Goal: Obtain resource: Obtain resource

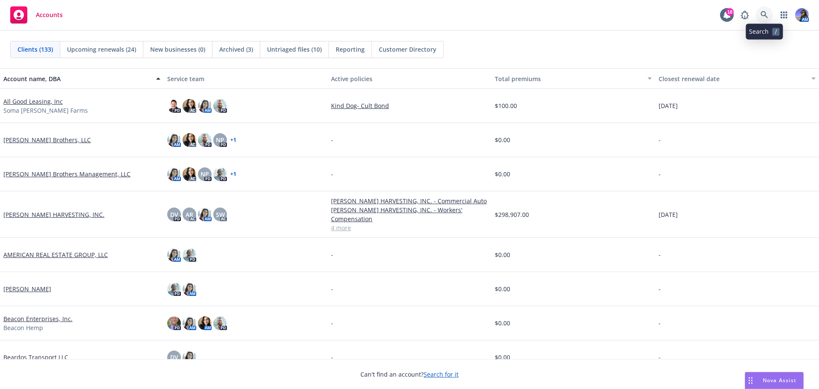
click at [760, 19] on link at bounding box center [764, 14] width 17 height 17
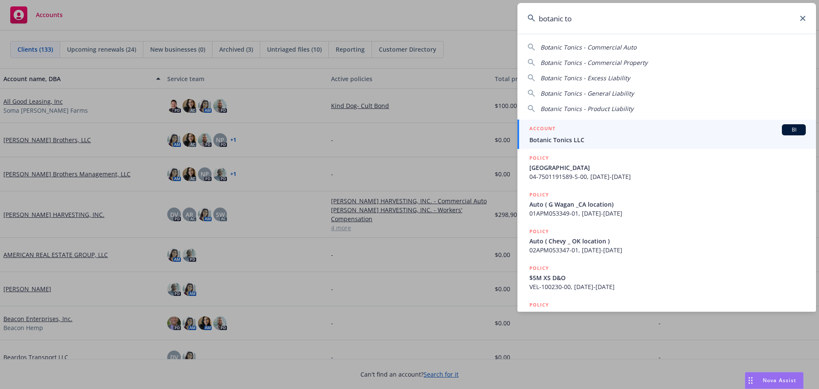
type input "botanic to"
click at [564, 143] on span "Botanic Tonics LLC" at bounding box center [667, 139] width 276 height 9
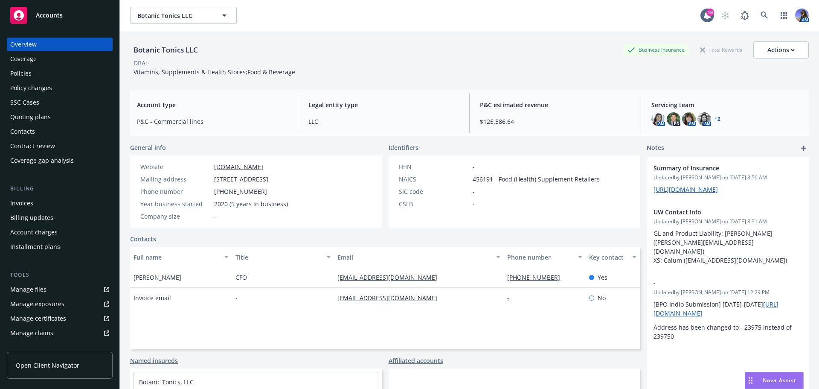
click at [39, 73] on div "Policies" at bounding box center [59, 74] width 99 height 14
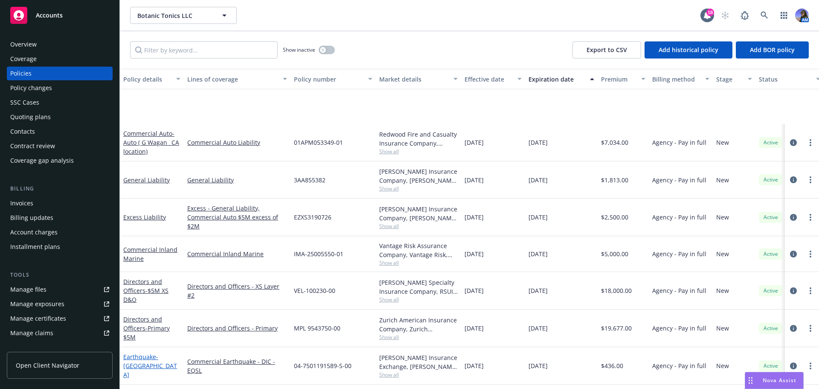
scroll to position [151, 0]
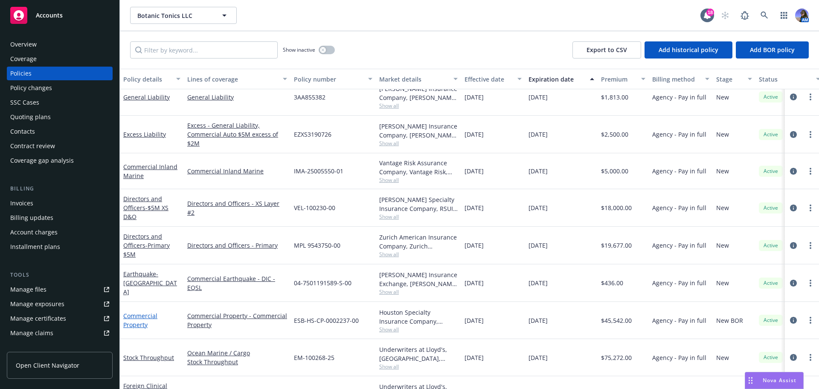
click at [138, 315] on link "Commercial Property" at bounding box center [140, 319] width 34 height 17
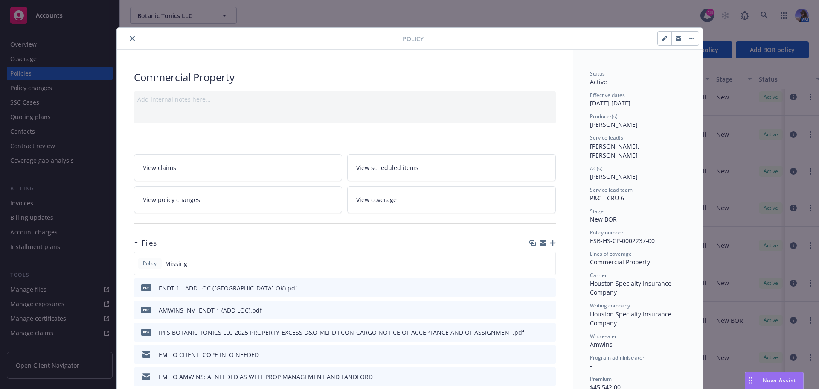
click at [242, 199] on link "View policy changes" at bounding box center [238, 199] width 209 height 27
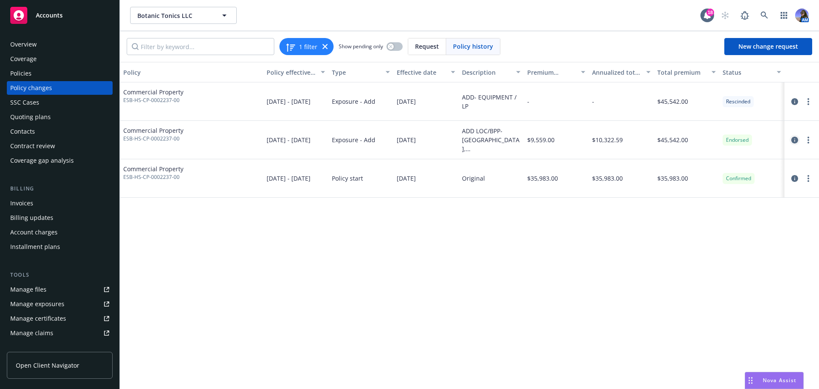
click at [793, 138] on icon "circleInformation" at bounding box center [794, 140] width 7 height 7
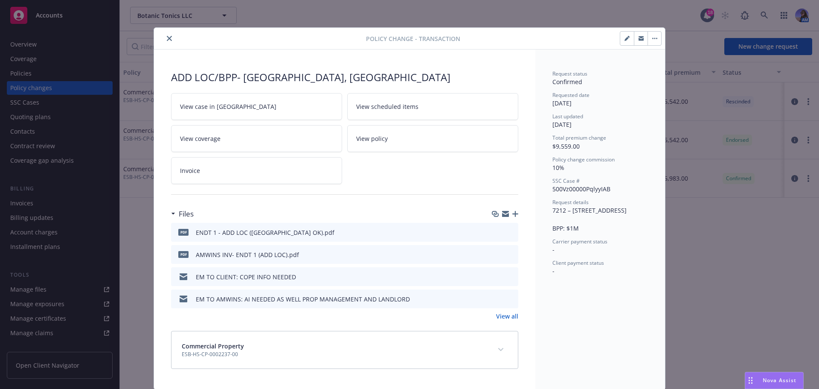
click at [512, 215] on icon "button" at bounding box center [515, 214] width 6 height 6
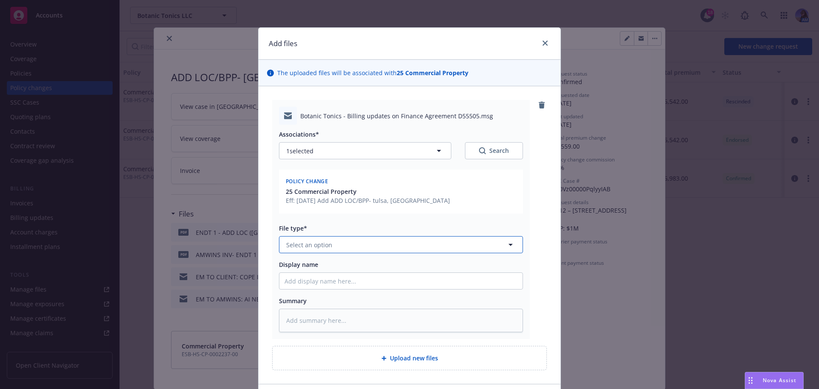
click at [317, 238] on button "Select an option" at bounding box center [401, 244] width 244 height 17
type input "ema"
type textarea "x"
type input "E"
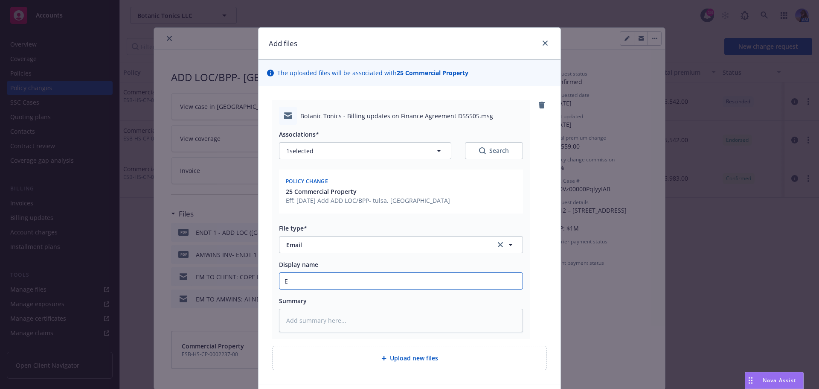
type textarea "x"
type input "EM"
type textarea "x"
type input "EM"
type textarea "x"
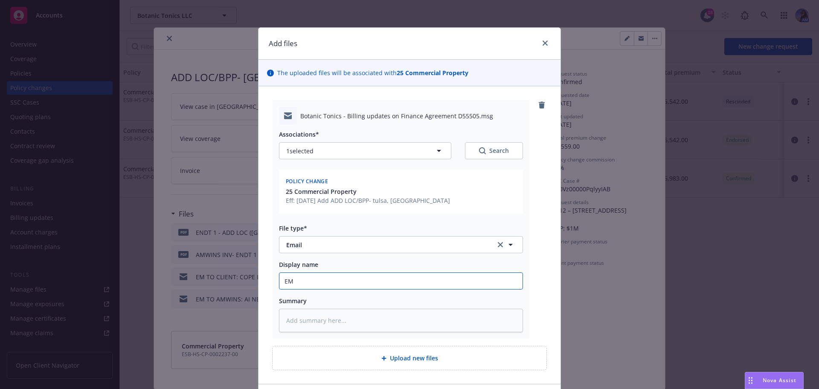
type input "EM C"
type textarea "x"
type input "EM Cl"
type textarea "x"
type input "EM Cli"
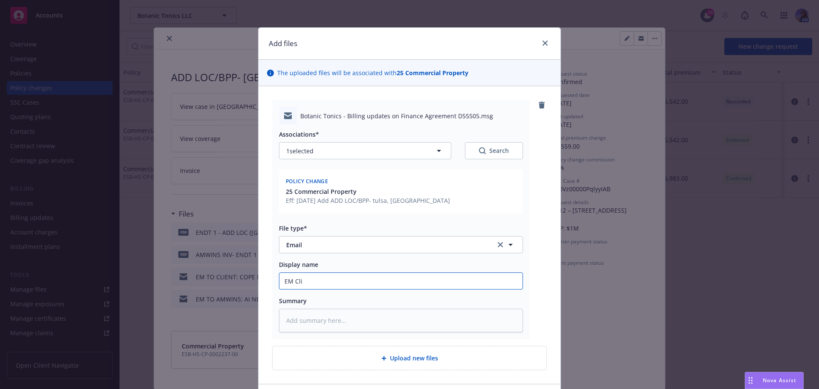
type textarea "x"
type input "EM Clie"
type textarea "x"
type input "[PERSON_NAME][GEOGRAPHIC_DATA]"
type textarea "x"
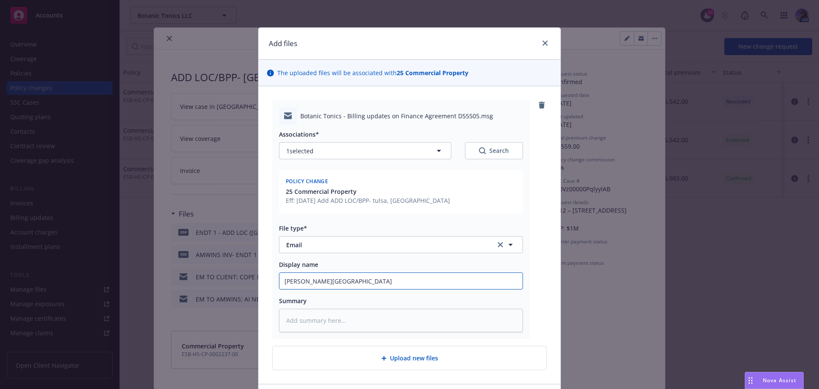
type input "EM Client"
type textarea "x"
type input "EM Client:"
type textarea "x"
type input "EM Client:"
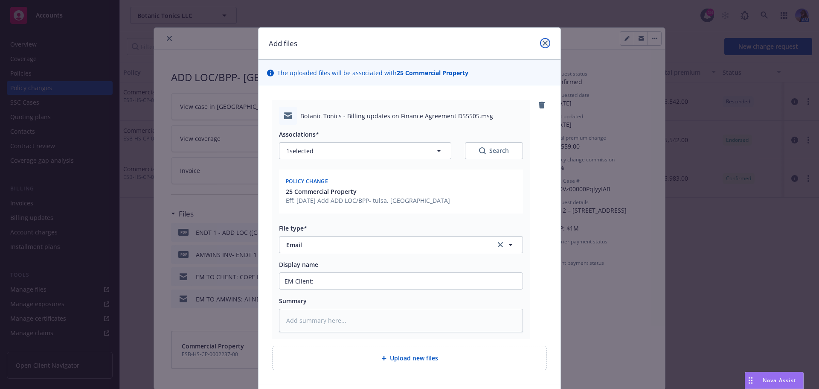
click at [543, 43] on icon "close" at bounding box center [545, 43] width 5 height 5
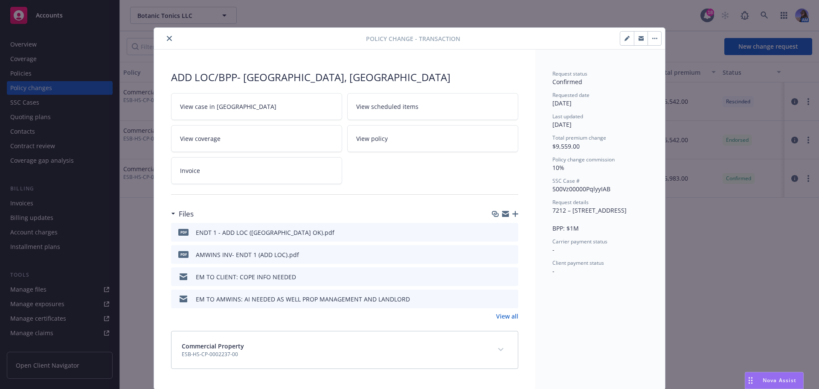
click at [167, 39] on icon "close" at bounding box center [169, 38] width 5 height 5
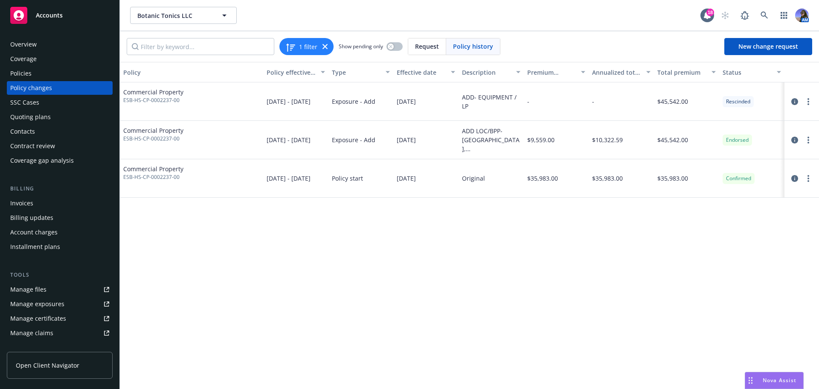
click at [157, 253] on div "Policy Policy effective dates Type Effective date Description Premium change An…" at bounding box center [469, 225] width 699 height 327
click at [39, 62] on div "Coverage" at bounding box center [59, 59] width 99 height 14
click at [29, 88] on div "Policy changes" at bounding box center [31, 88] width 42 height 14
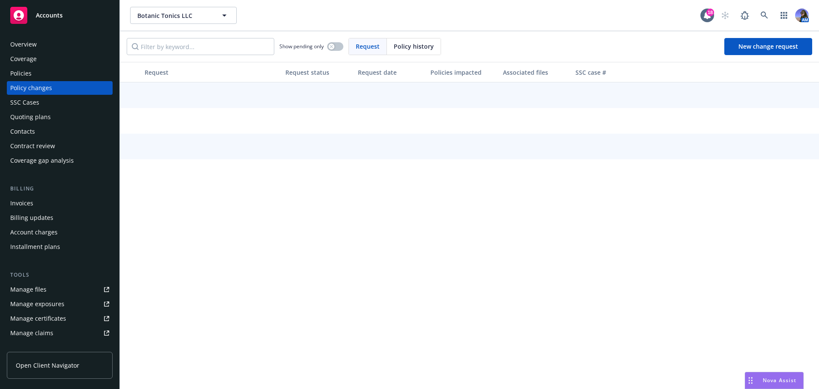
click at [29, 68] on div "Policies" at bounding box center [20, 74] width 21 height 14
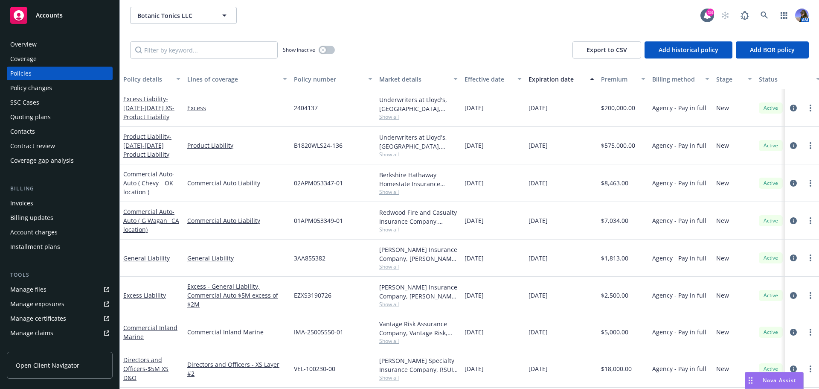
scroll to position [151, 0]
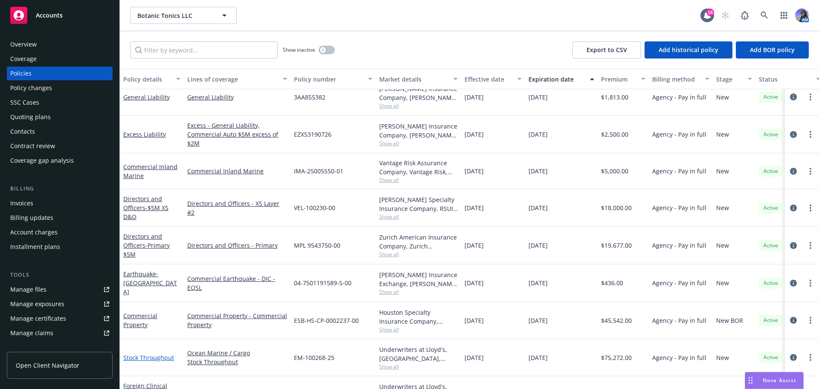
click at [148, 358] on link "Stock Throughput" at bounding box center [148, 357] width 51 height 8
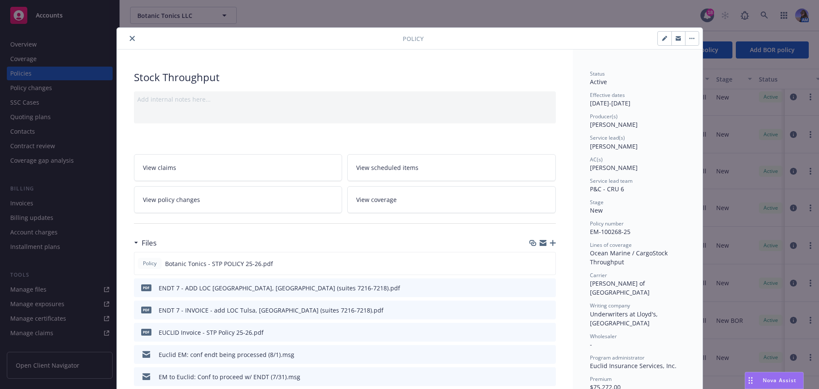
click at [544, 286] on icon "preview file" at bounding box center [548, 287] width 8 height 6
click at [544, 311] on icon "preview file" at bounding box center [548, 309] width 8 height 6
